Goal: Navigation & Orientation: Find specific page/section

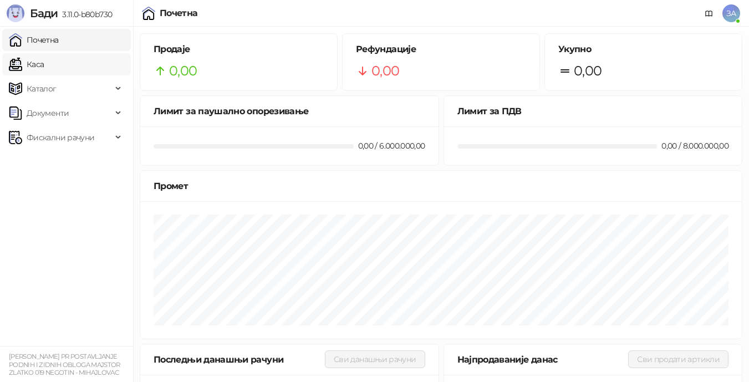
click at [44, 67] on link "Каса" at bounding box center [26, 64] width 35 height 22
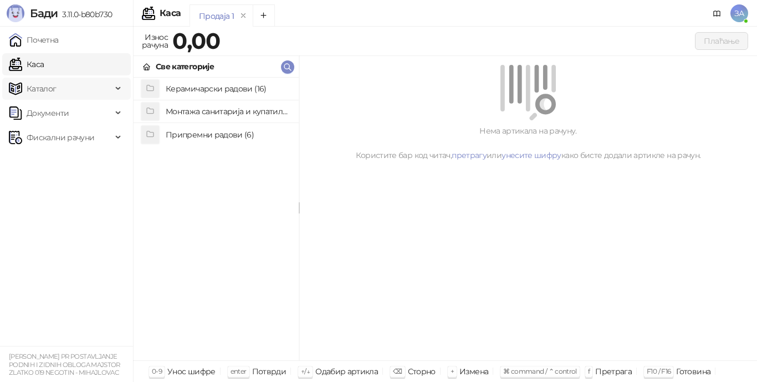
click at [118, 90] on div "Каталог" at bounding box center [66, 89] width 129 height 22
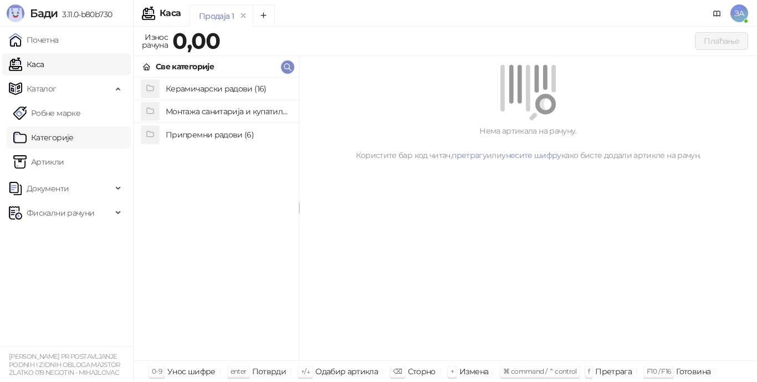
click at [69, 135] on link "Категорије" at bounding box center [43, 137] width 60 height 22
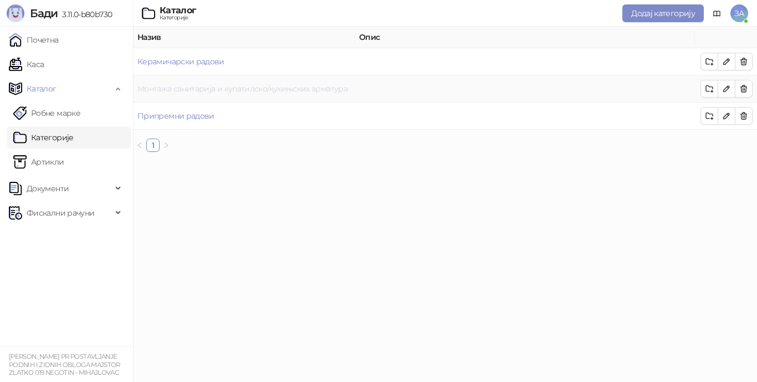
click at [291, 90] on link "Монтажа санитарија и купатилско/кухињских арматура" at bounding box center [243, 89] width 210 height 10
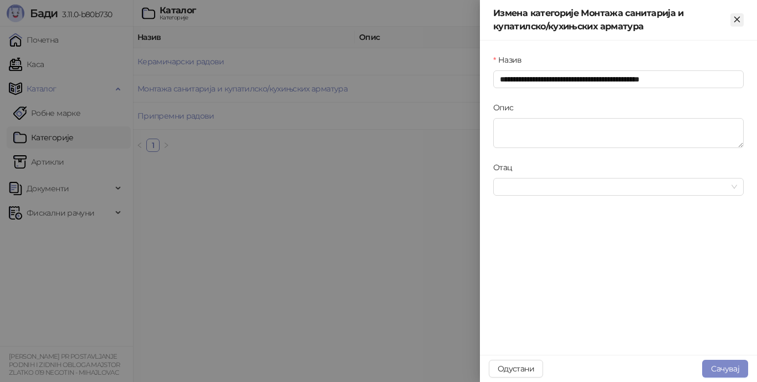
click at [739, 17] on icon "Close" at bounding box center [737, 19] width 10 height 10
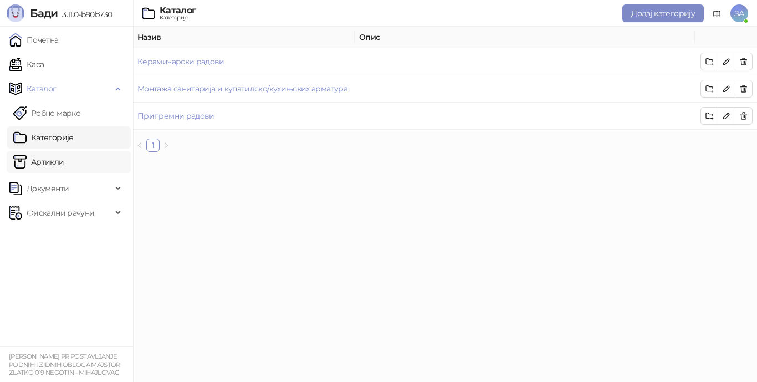
click at [51, 161] on link "Артикли" at bounding box center [38, 162] width 51 height 22
